Goal: Information Seeking & Learning: Learn about a topic

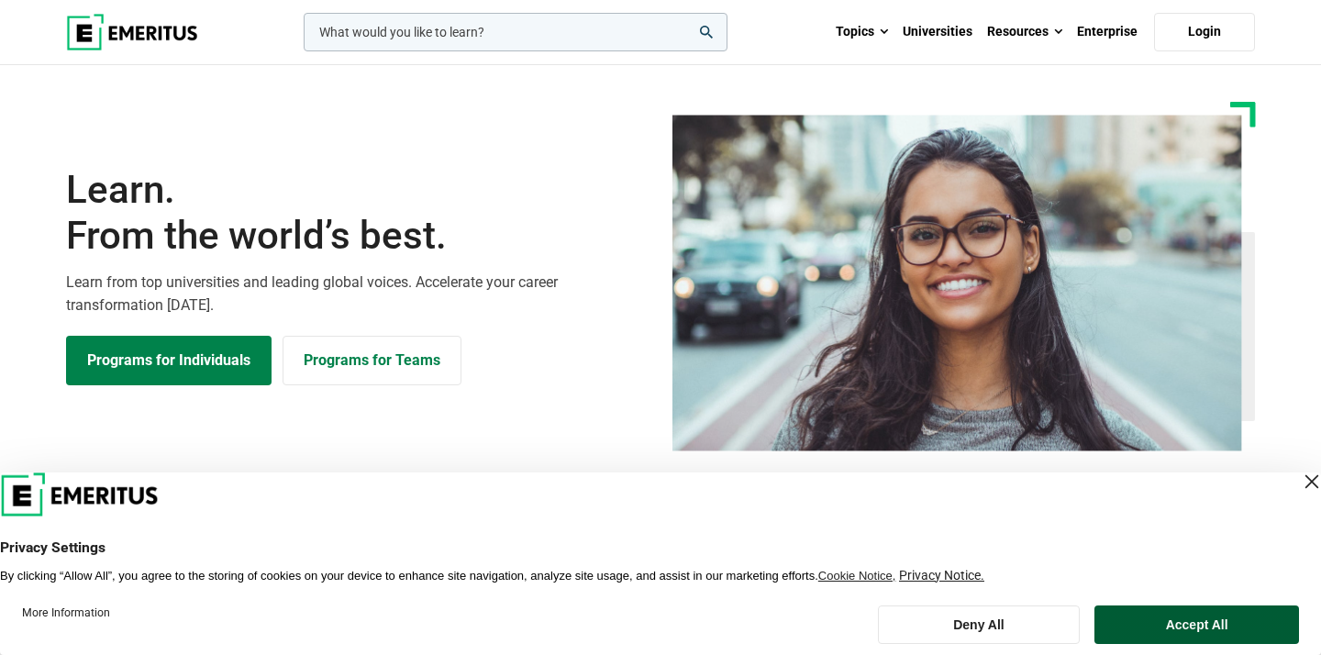
click at [1184, 632] on button "Accept All" at bounding box center [1196, 624] width 205 height 39
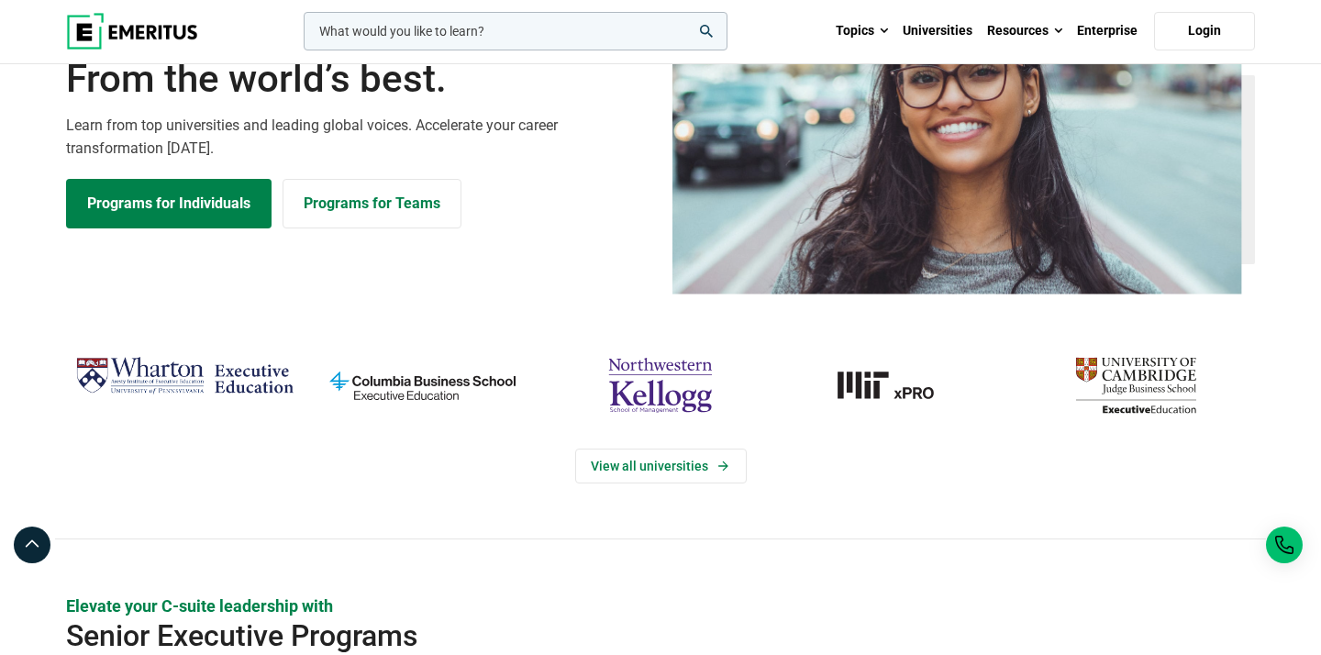
scroll to position [189, 0]
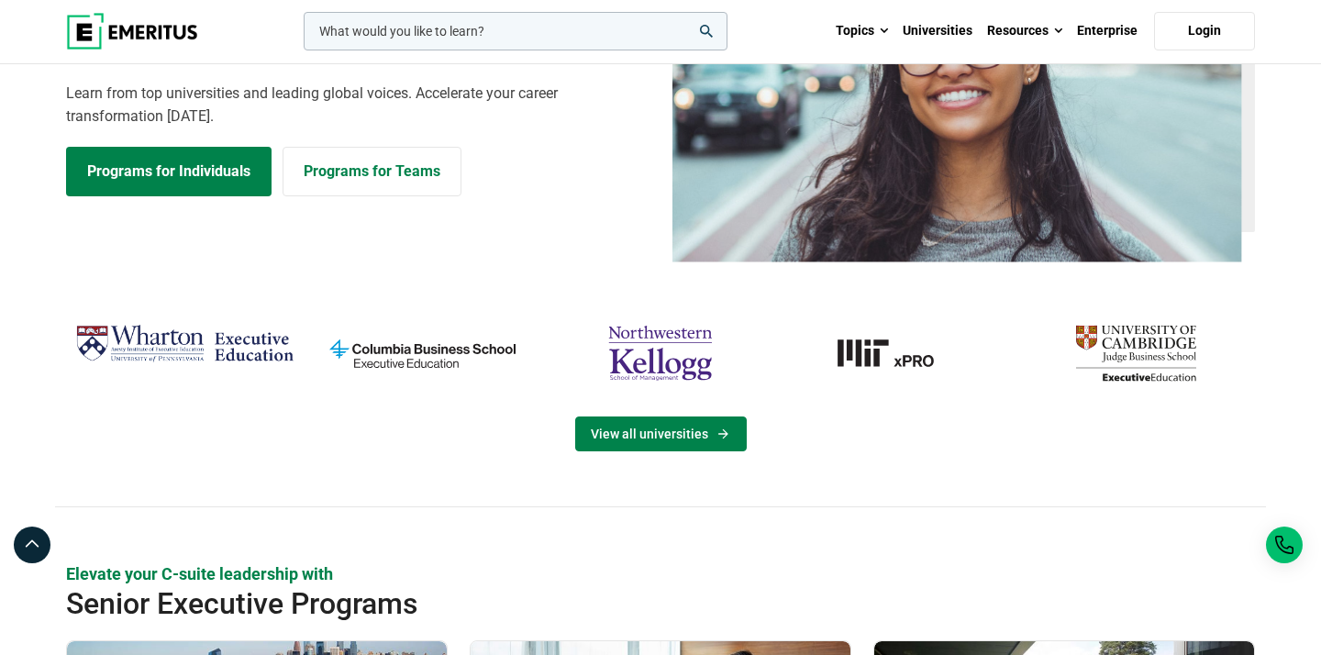
click at [649, 438] on link "View all universities" at bounding box center [661, 433] width 172 height 35
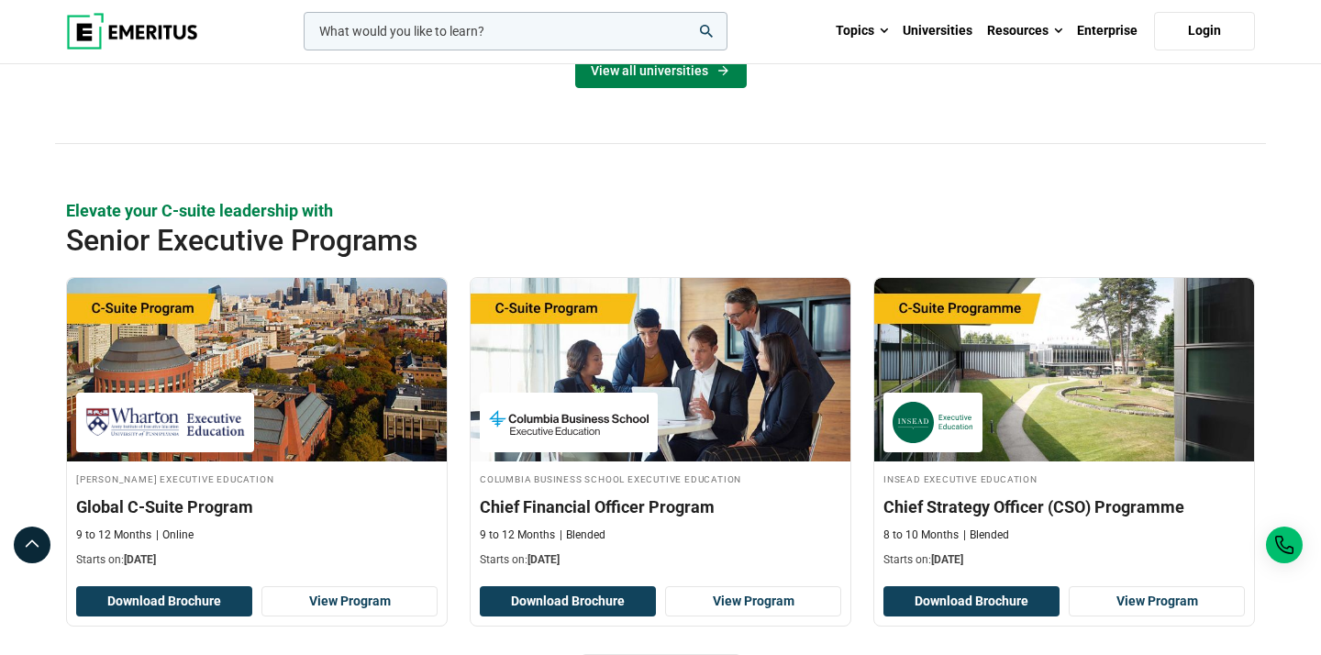
scroll to position [556, 0]
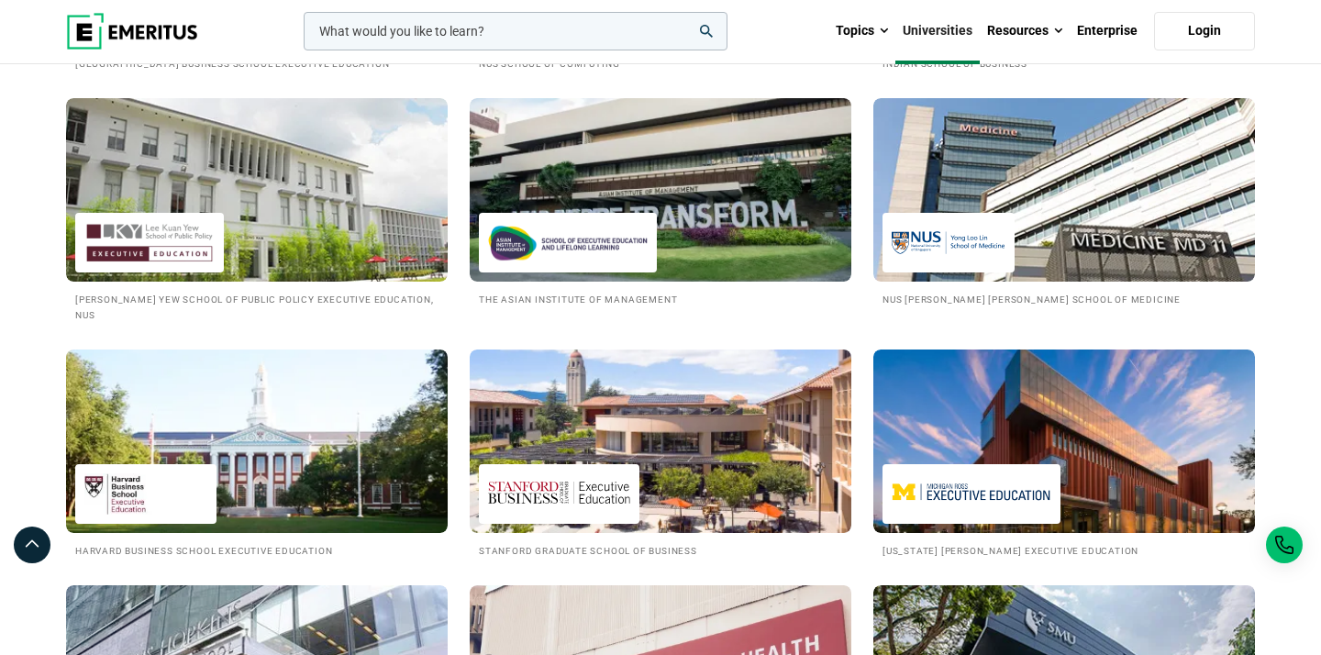
scroll to position [1914, 0]
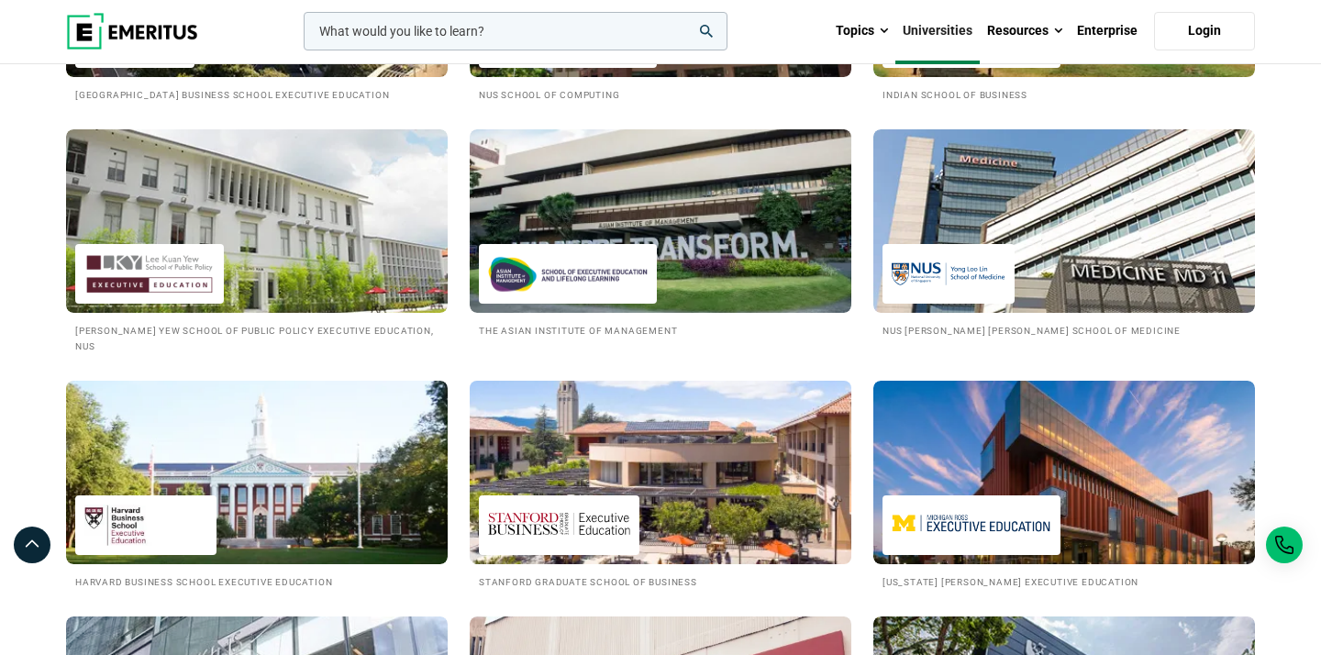
click at [700, 449] on img at bounding box center [660, 473] width 420 height 202
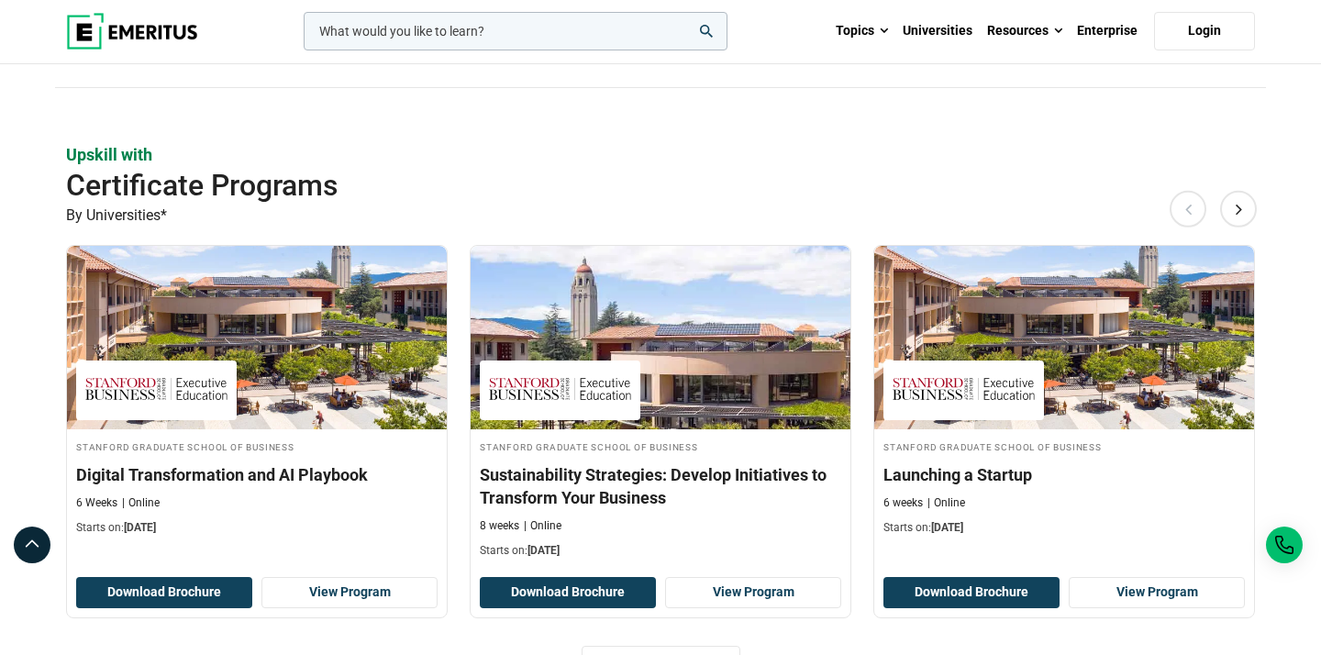
scroll to position [542, 0]
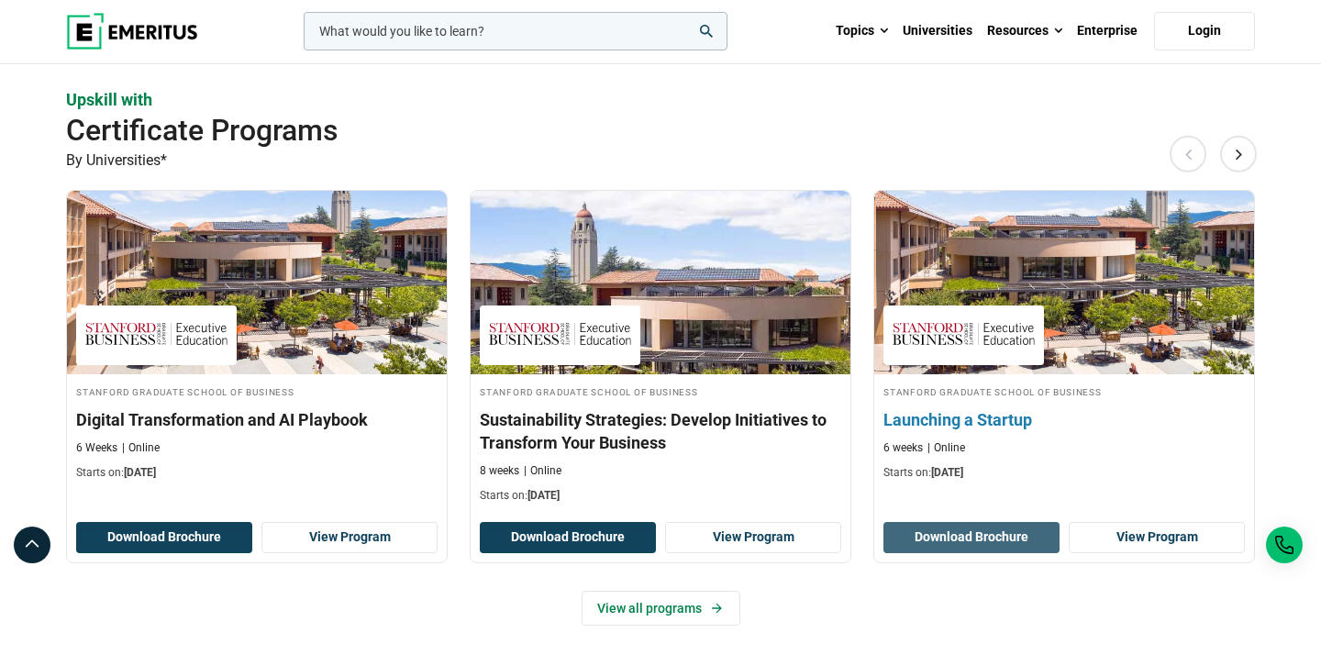
click at [1013, 536] on button "Download Brochure" at bounding box center [971, 537] width 176 height 31
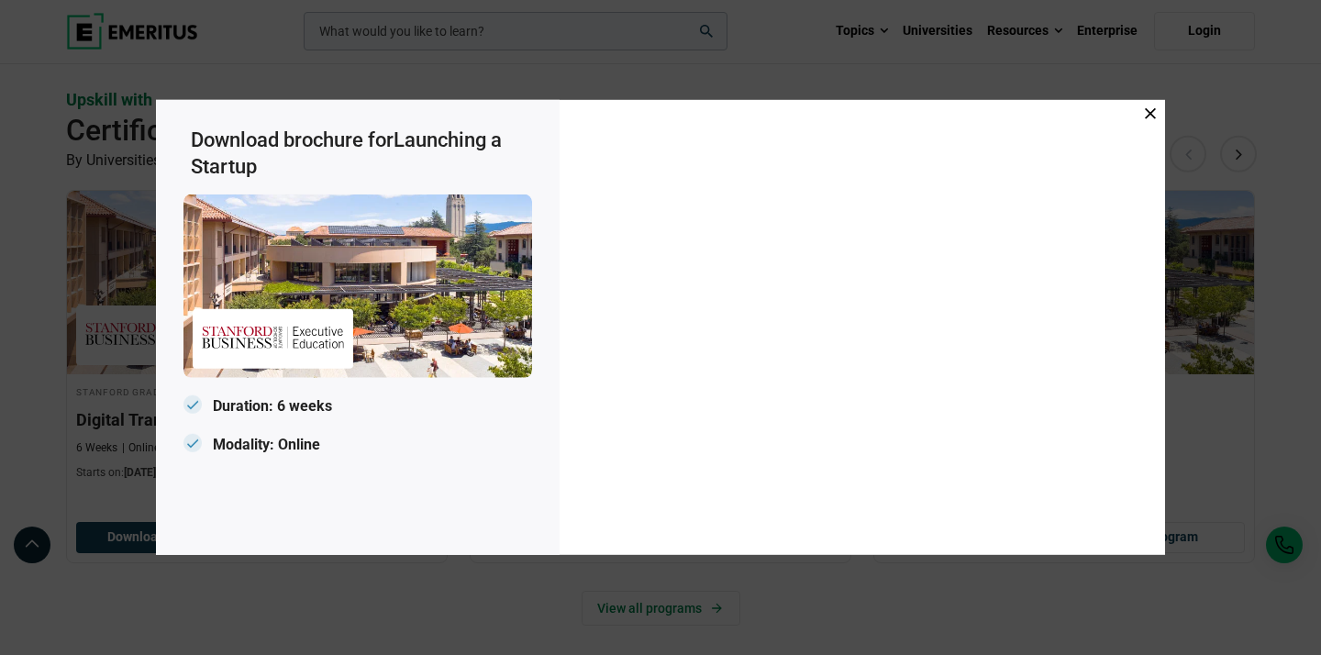
click at [1155, 116] on icon at bounding box center [1150, 113] width 11 height 11
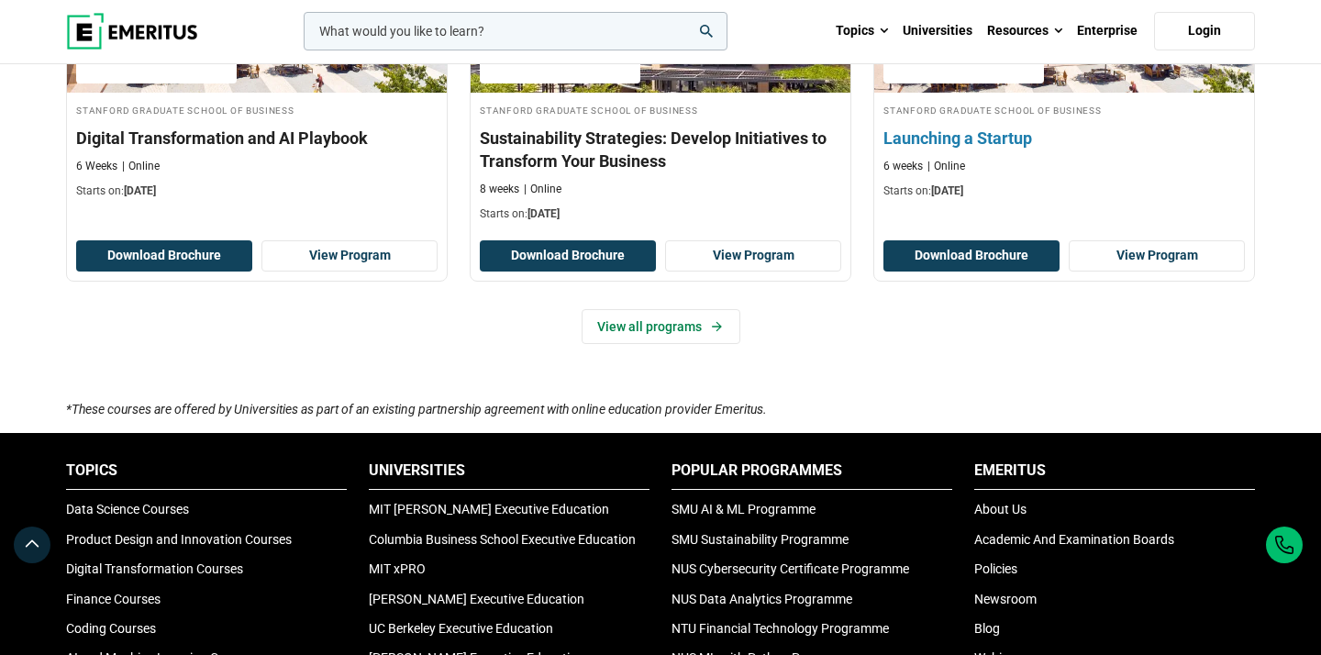
scroll to position [882, 0]
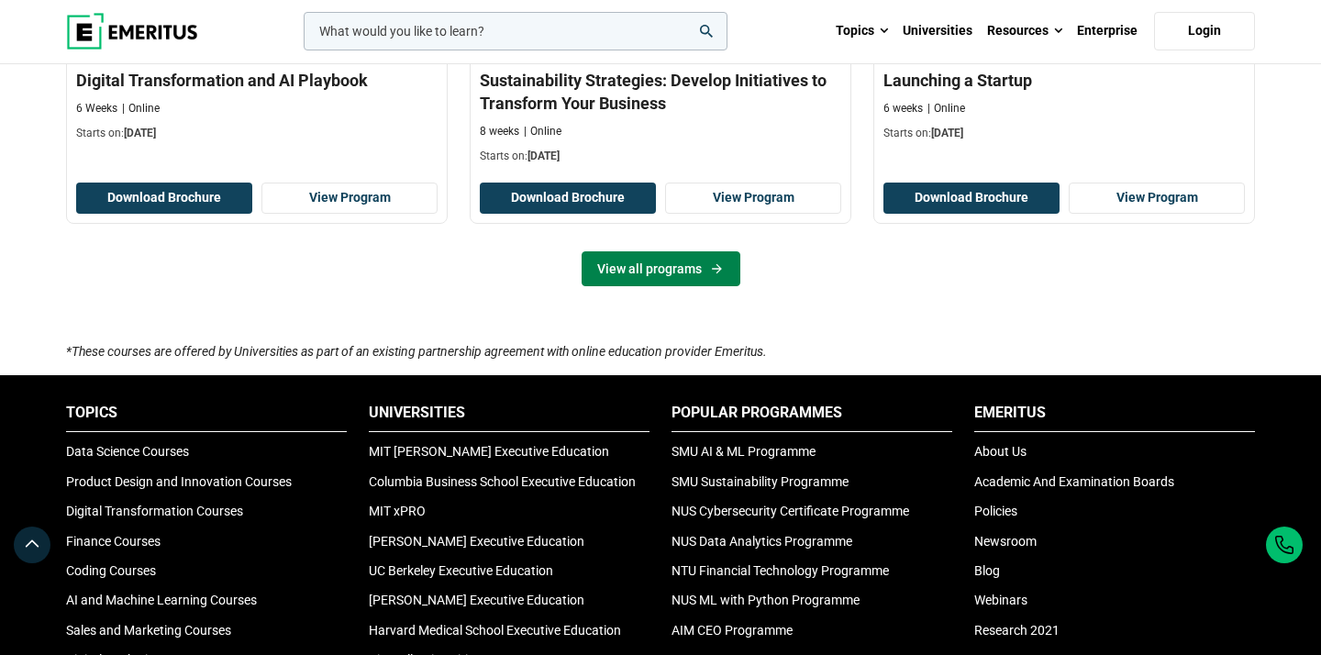
click at [663, 283] on link "View all programs" at bounding box center [661, 268] width 159 height 35
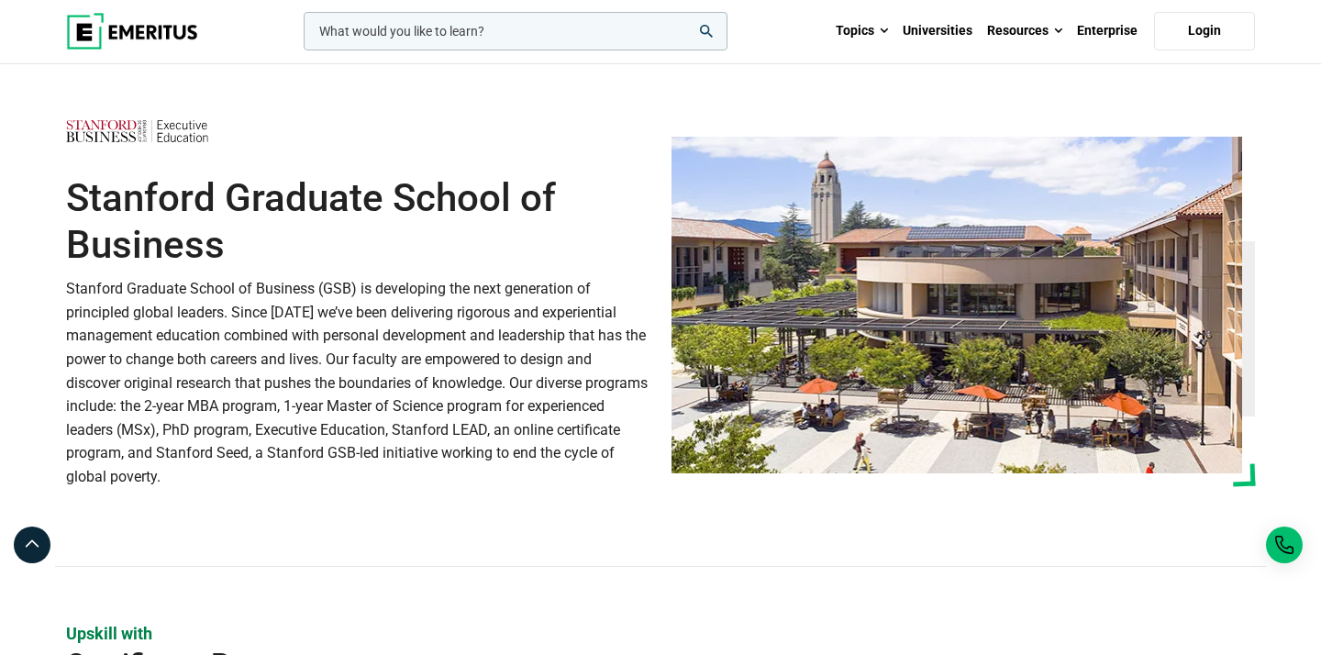
scroll to position [0, 0]
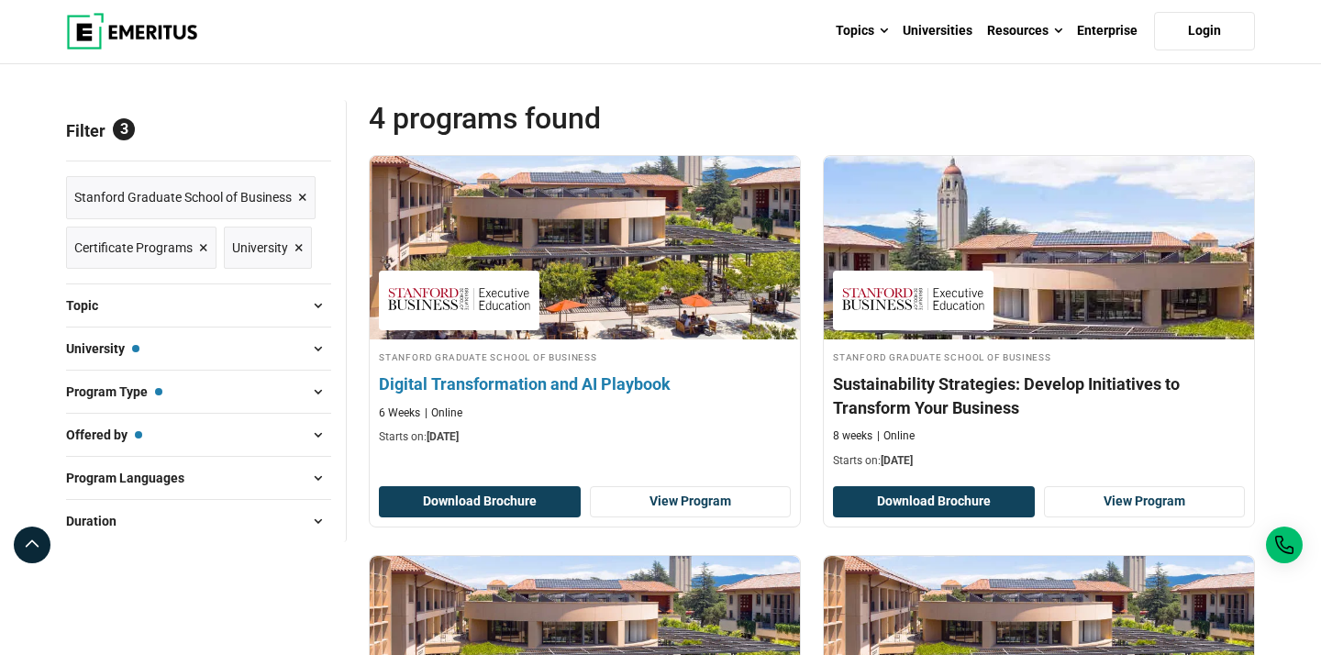
scroll to position [283, 0]
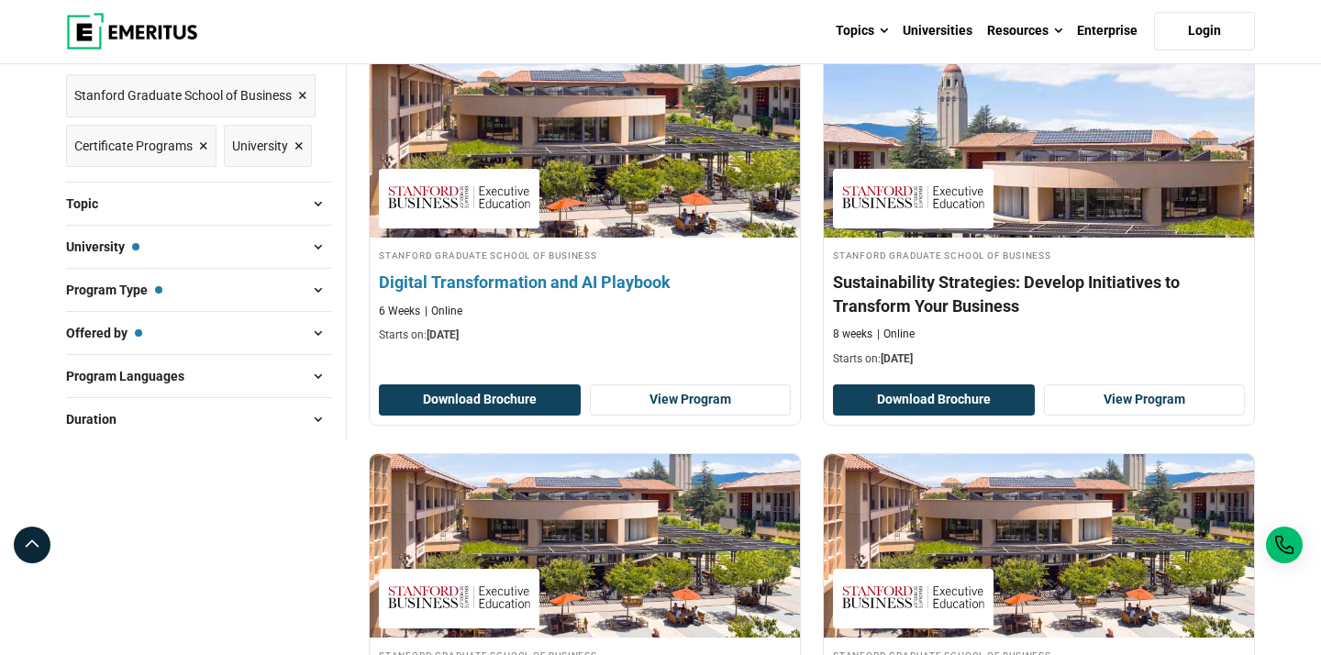
click at [577, 276] on h4 "Digital Transformation and AI Playbook" at bounding box center [585, 282] width 412 height 23
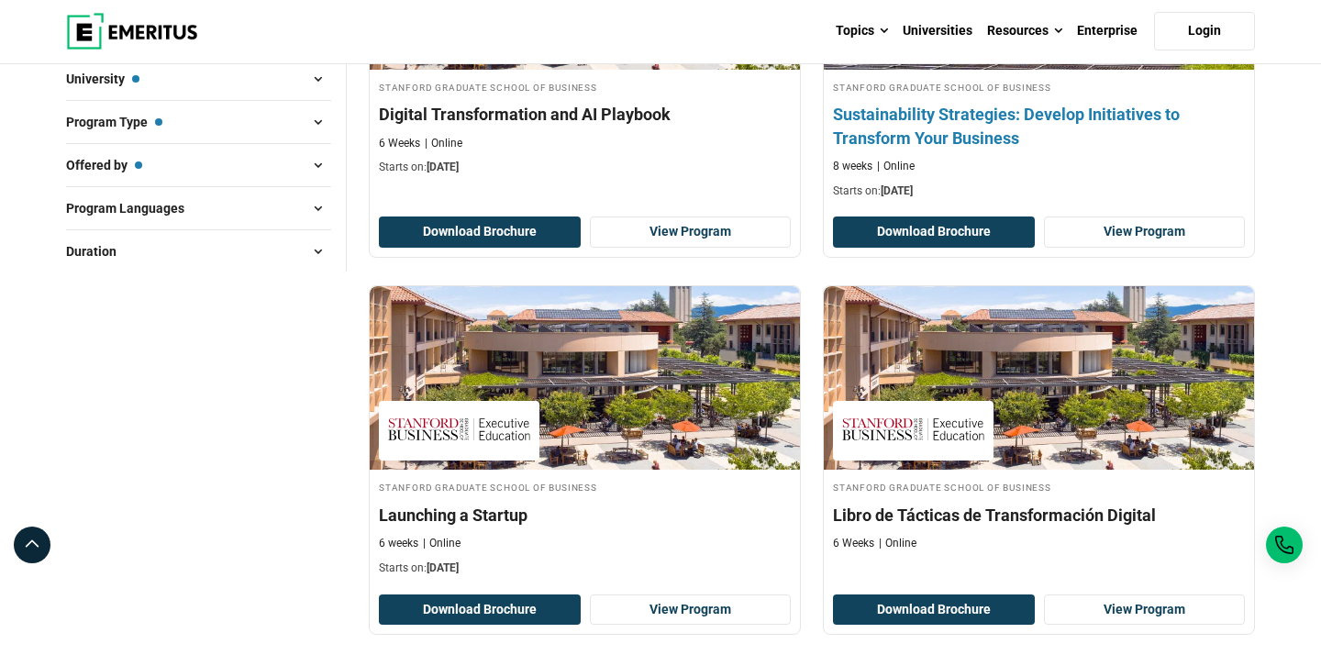
scroll to position [0, 0]
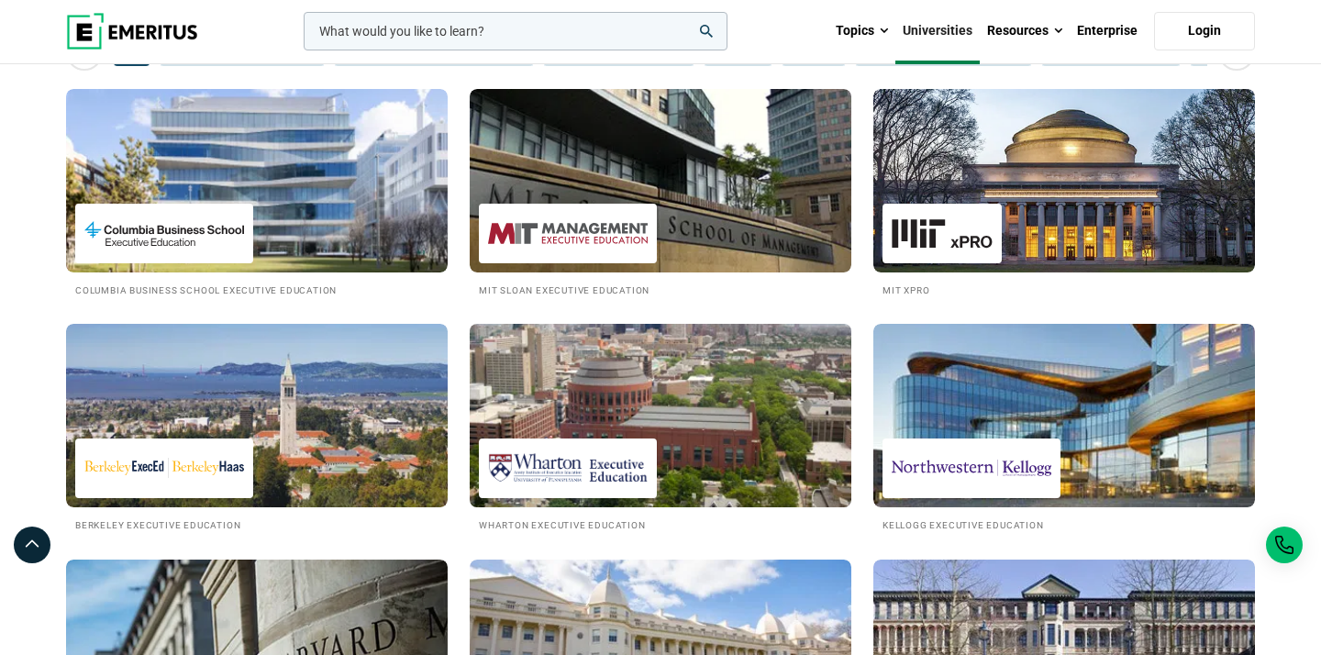
scroll to position [307, 0]
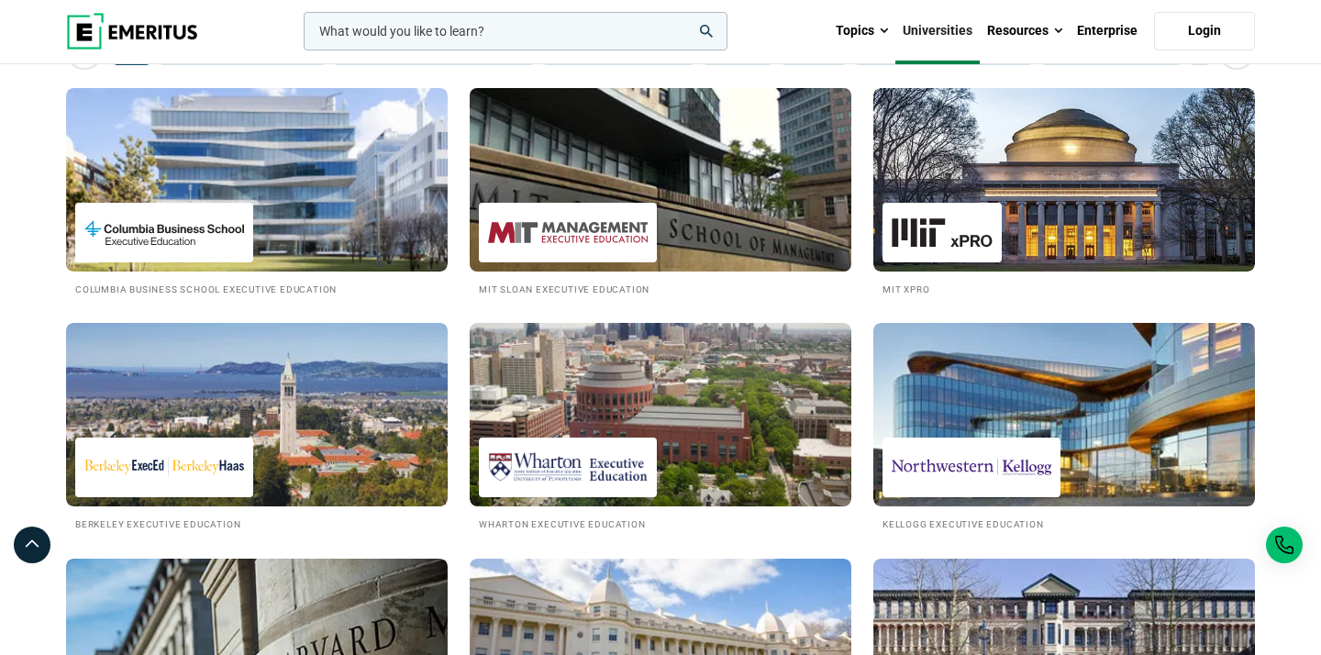
click at [637, 194] on img at bounding box center [660, 180] width 420 height 202
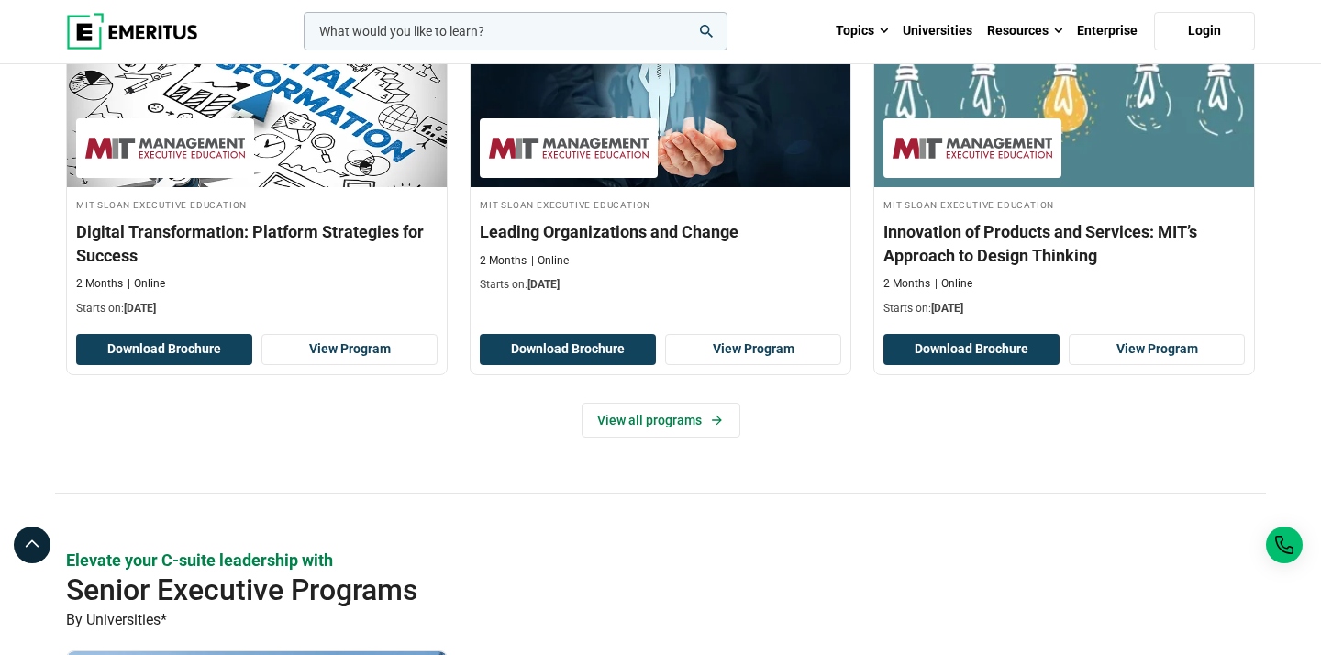
scroll to position [674, 0]
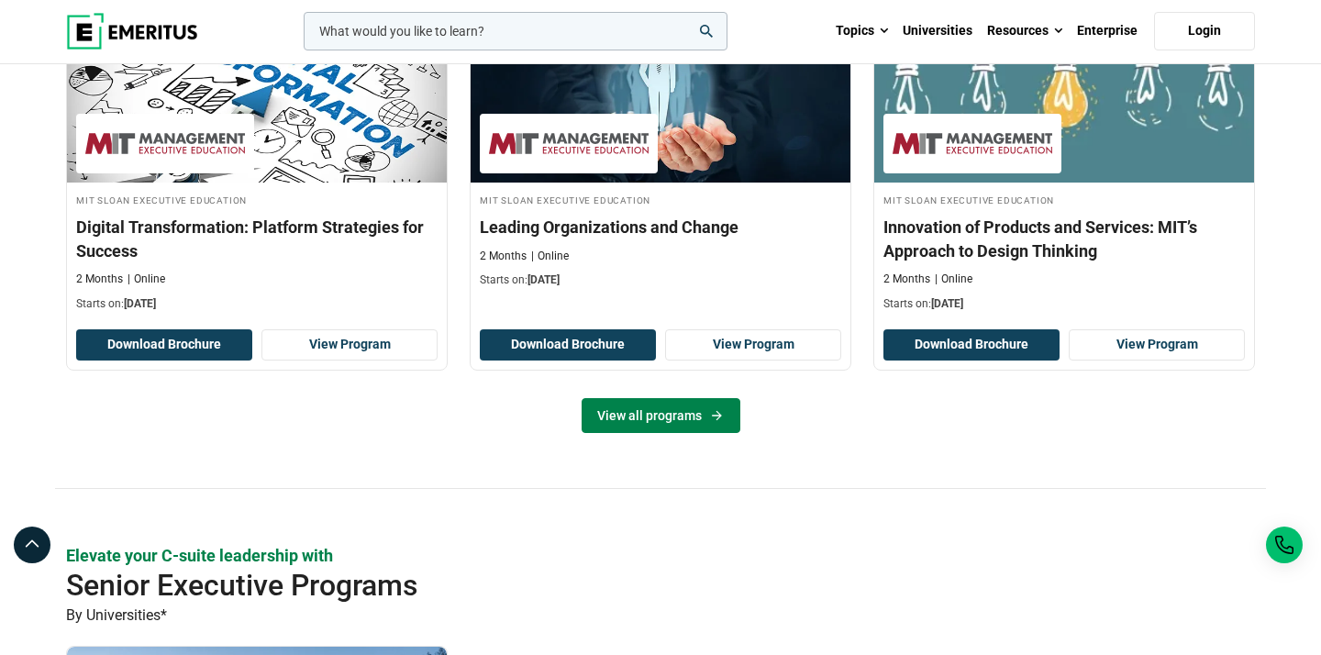
click at [676, 398] on link "View all programs" at bounding box center [661, 415] width 159 height 35
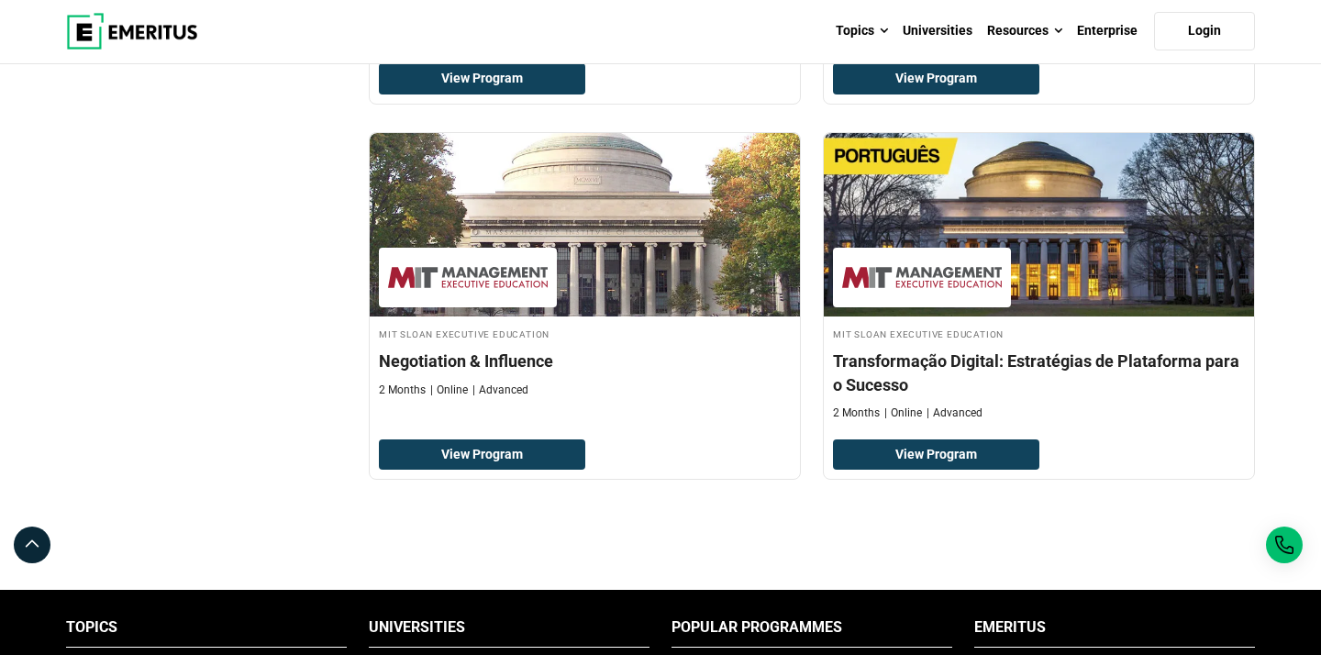
scroll to position [1758, 0]
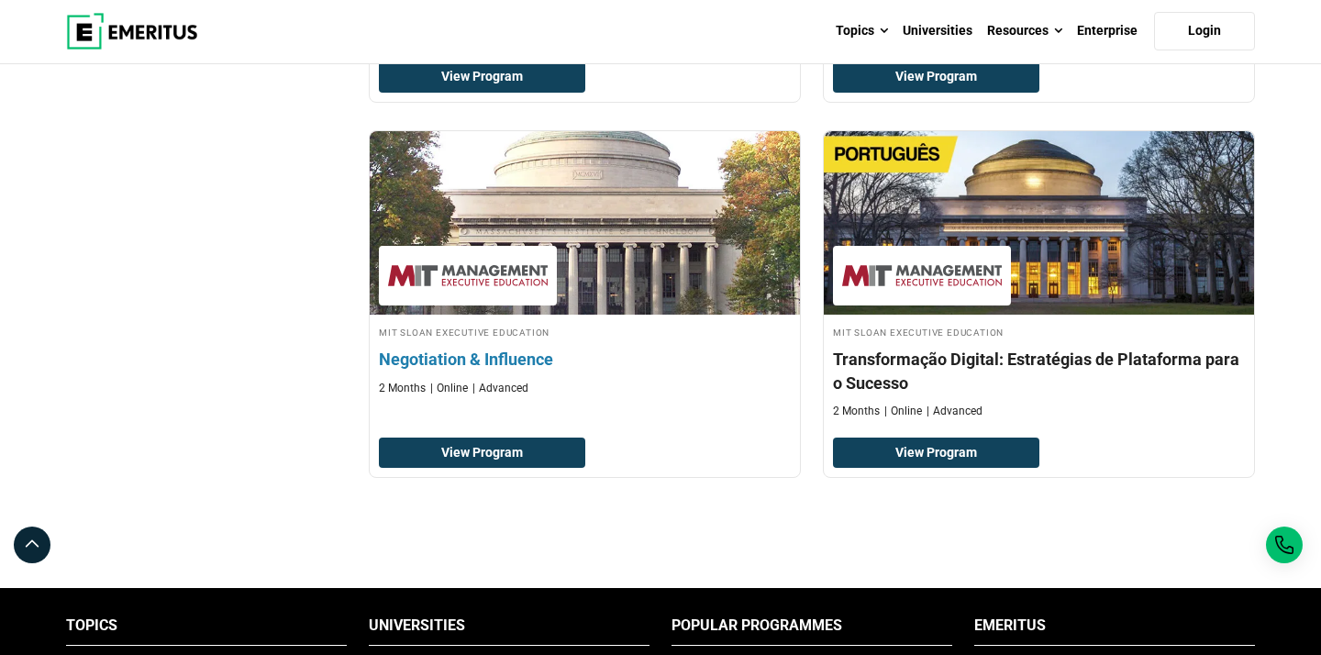
click at [519, 361] on h4 "Negotiation & Influence" at bounding box center [585, 359] width 412 height 23
